Goal: Transaction & Acquisition: Purchase product/service

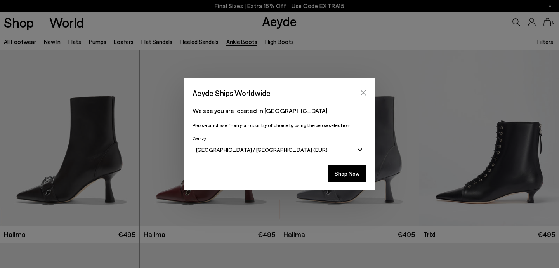
click at [366, 90] on button "Close" at bounding box center [364, 93] width 12 height 12
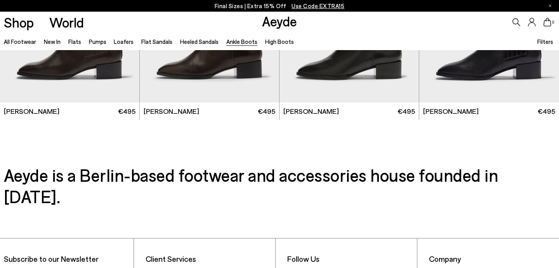
scroll to position [1664, 0]
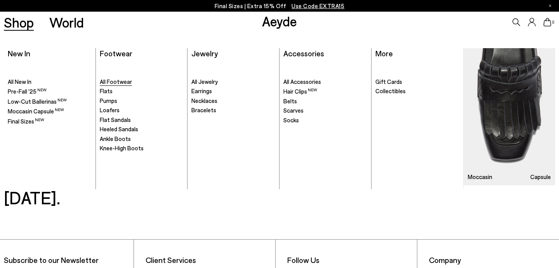
click at [109, 80] on span "All Footwear" at bounding box center [116, 81] width 32 height 7
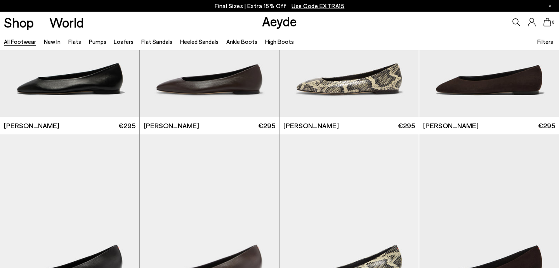
scroll to position [1265, 0]
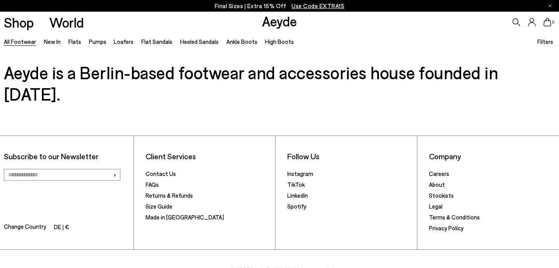
scroll to position [2194, 0]
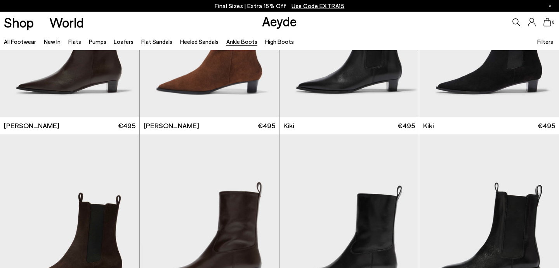
scroll to position [993, 0]
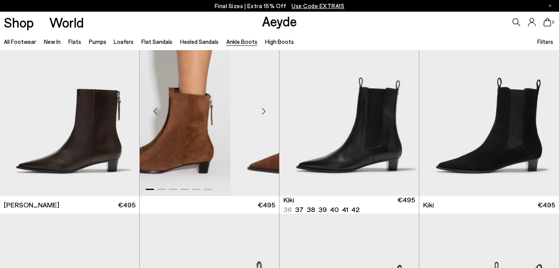
click at [257, 125] on img "1 / 6" at bounding box center [300, 108] width 139 height 175
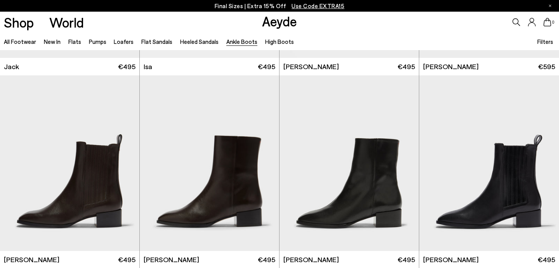
scroll to position [1331, 0]
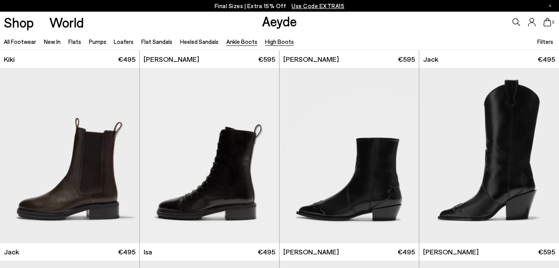
click at [271, 40] on link "High Boots" at bounding box center [279, 41] width 29 height 7
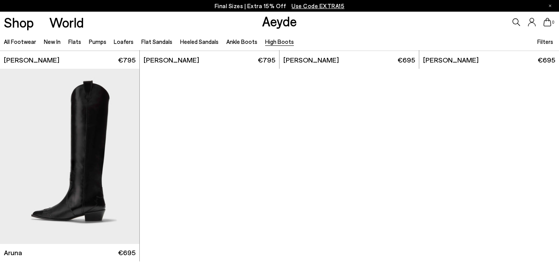
scroll to position [134, 0]
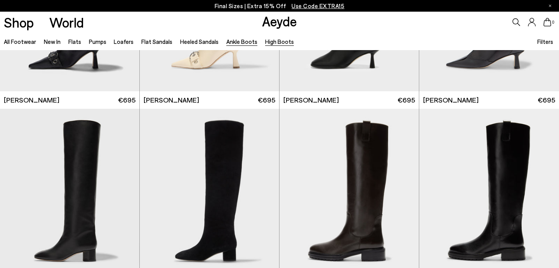
click at [238, 38] on link "Ankle Boots" at bounding box center [241, 41] width 31 height 7
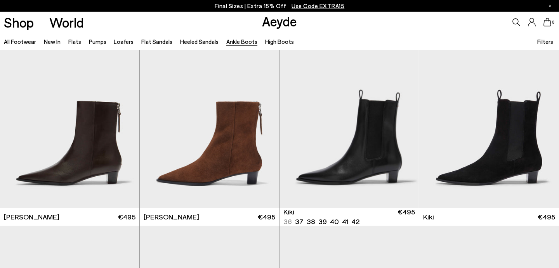
scroll to position [1016, 0]
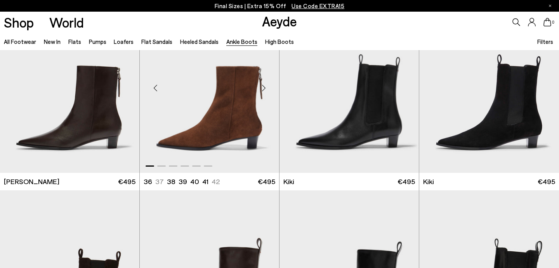
click at [225, 127] on img "1 / 6" at bounding box center [209, 84] width 139 height 175
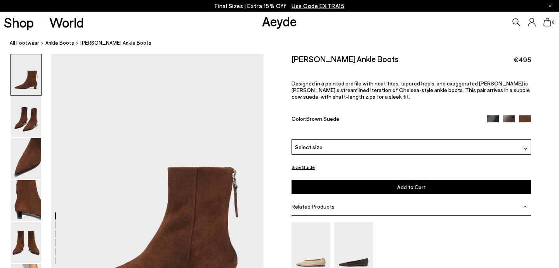
click at [324, 139] on div "Select size" at bounding box center [412, 146] width 240 height 15
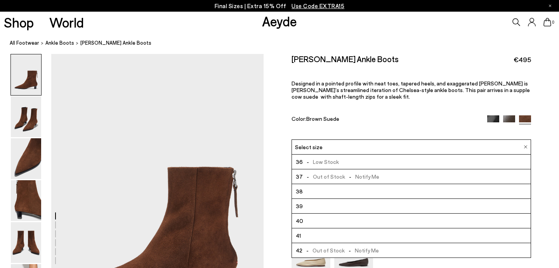
click at [375, 80] on p "Designed in a pointed profile with neat toes, tapered heels, and exaggerated [P…" at bounding box center [412, 90] width 240 height 20
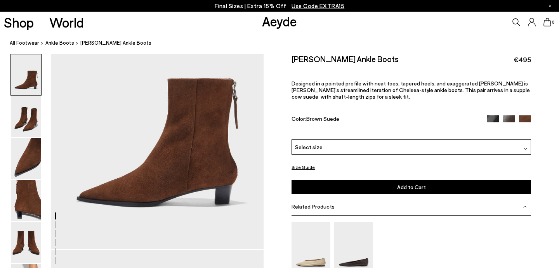
scroll to position [83, 0]
